Goal: Find specific page/section: Find specific page/section

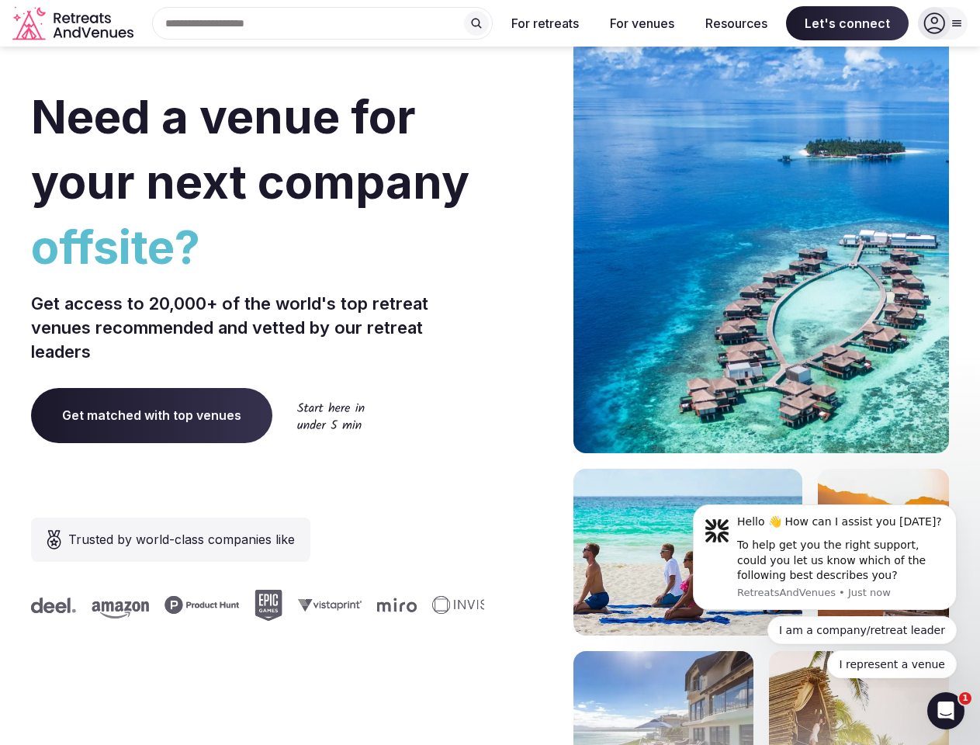
click at [489, 372] on div "Need a venue for your next company offsite? Get access to 20,000+ of the world'…" at bounding box center [490, 464] width 918 height 935
click at [323, 23] on div "Search Popular Destinations [GEOGRAPHIC_DATA], [GEOGRAPHIC_DATA] [GEOGRAPHIC_DA…" at bounding box center [316, 23] width 353 height 33
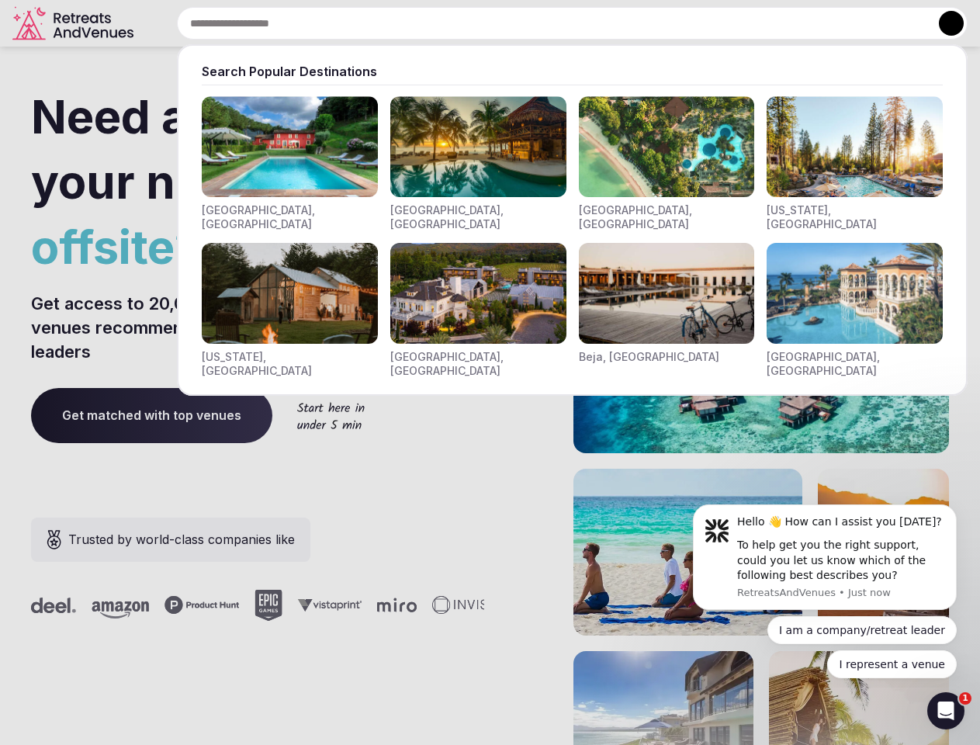
click at [476, 23] on input "text" at bounding box center [572, 23] width 790 height 33
click at [545, 23] on input "text" at bounding box center [572, 23] width 790 height 33
click at [641, 23] on input "text" at bounding box center [572, 23] width 790 height 33
click at [736, 23] on input "text" at bounding box center [572, 23] width 790 height 33
click at [847, 23] on input "text" at bounding box center [572, 23] width 790 height 33
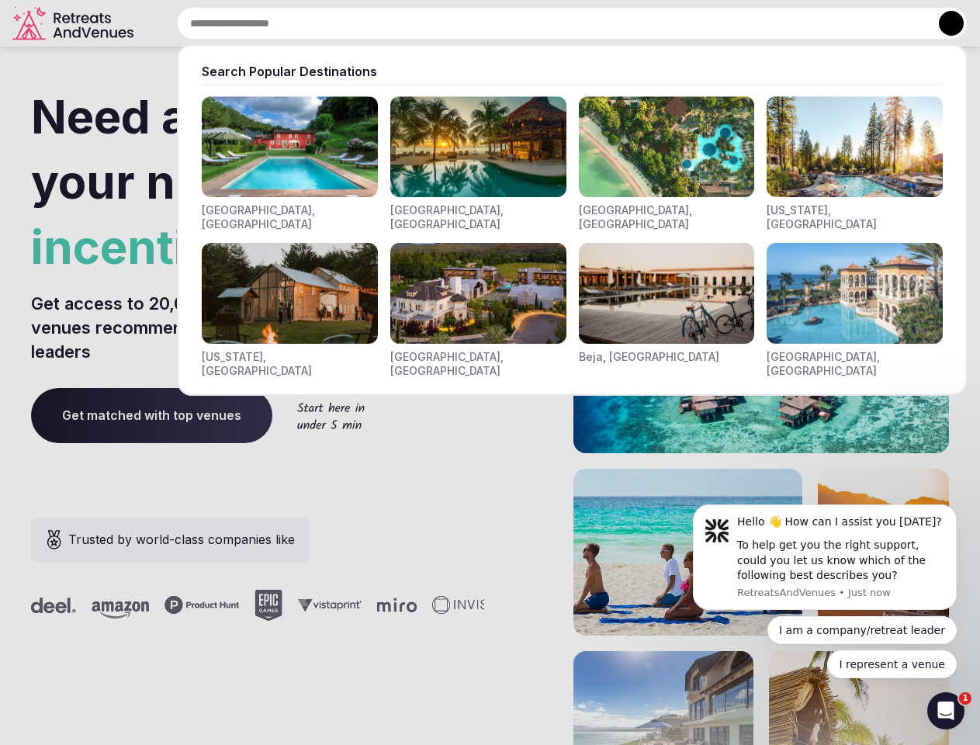
click at [942, 23] on button at bounding box center [950, 23] width 25 height 25
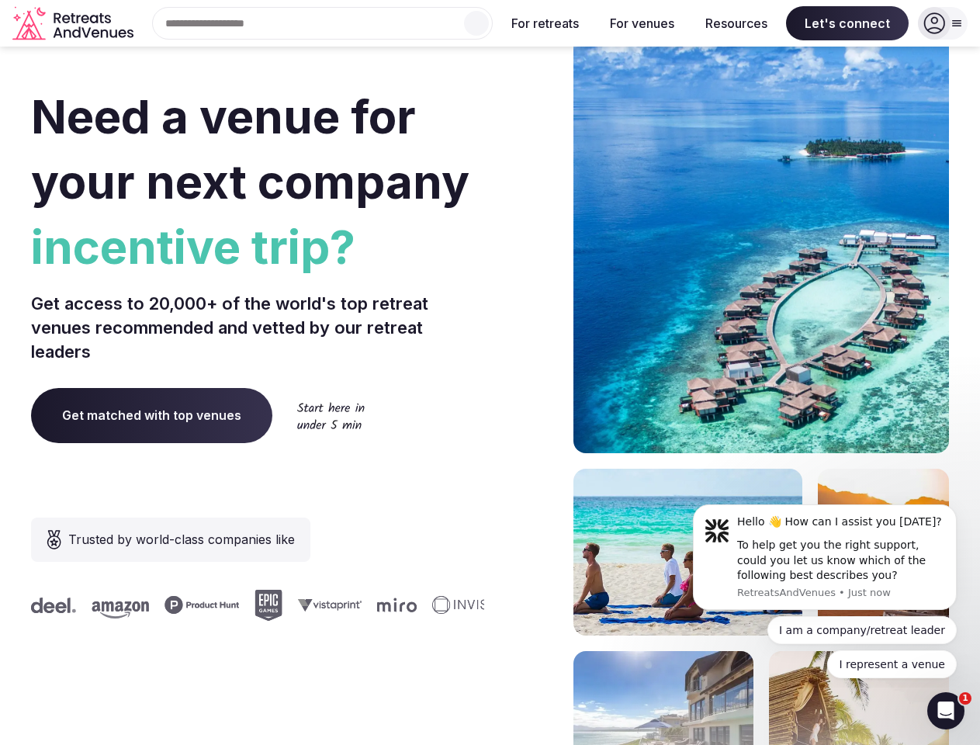
click at [824, 557] on div "To help get you the right support, could you let us know which of the following…" at bounding box center [841, 560] width 208 height 46
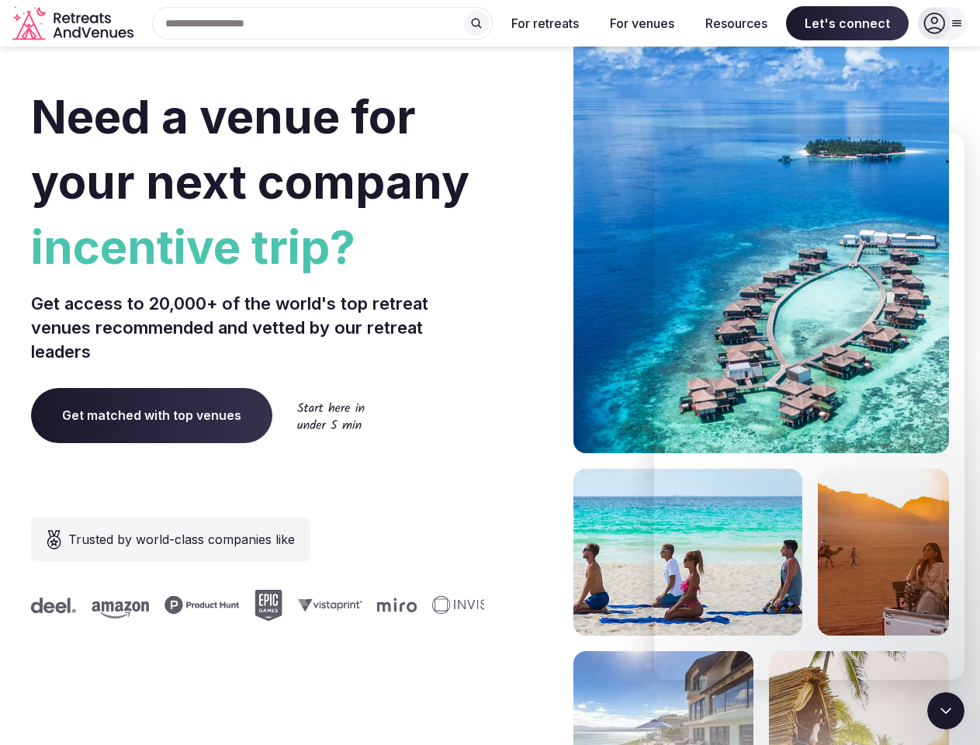
drag, startPoint x: 0, startPoint y: 0, endPoint x: 8, endPoint y: 8, distance: 11.0
click at [959, 509] on section "Need a venue for your next company incentive trip? Get access to 20,000+ of the…" at bounding box center [490, 464] width 980 height 935
